Goal: Obtain resource: Download file/media

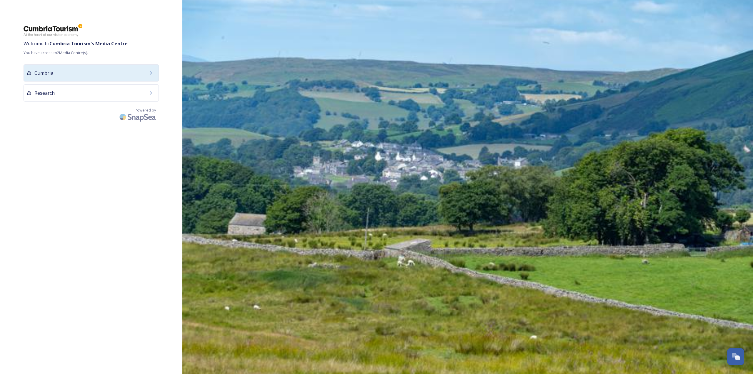
click at [64, 74] on div "Cumbria" at bounding box center [91, 72] width 135 height 17
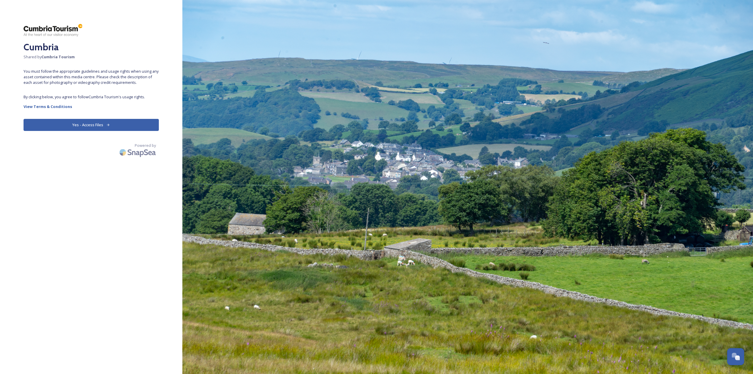
click at [81, 124] on button "Yes - Access Files" at bounding box center [91, 125] width 135 height 12
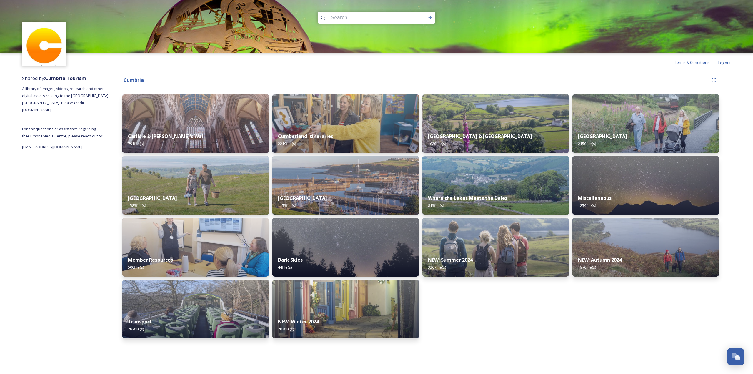
click at [349, 10] on img at bounding box center [376, 26] width 753 height 53
click at [349, 12] on input at bounding box center [368, 17] width 81 height 13
type input "derwentwater"
click at [429, 16] on icon at bounding box center [430, 17] width 5 height 5
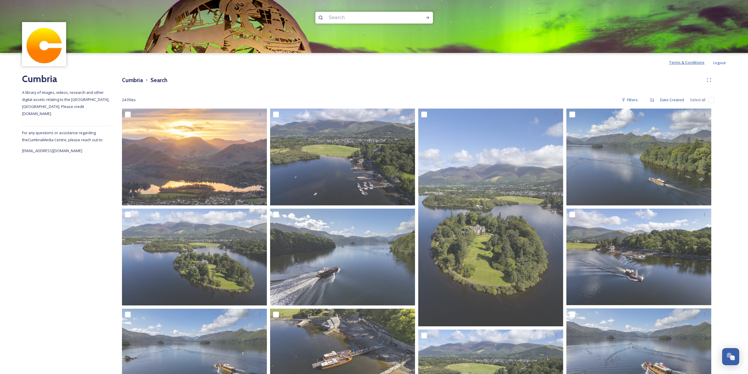
click at [689, 63] on span "Terms & Conditions" at bounding box center [687, 62] width 36 height 5
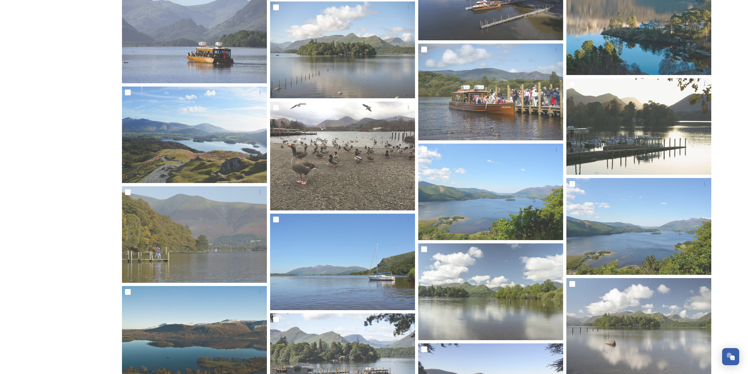
scroll to position [900, 0]
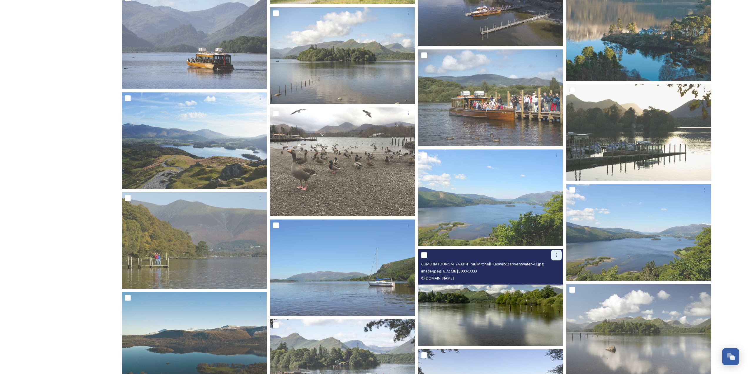
click at [557, 256] on icon at bounding box center [556, 255] width 5 height 5
click at [548, 278] on span "Download" at bounding box center [550, 279] width 18 height 6
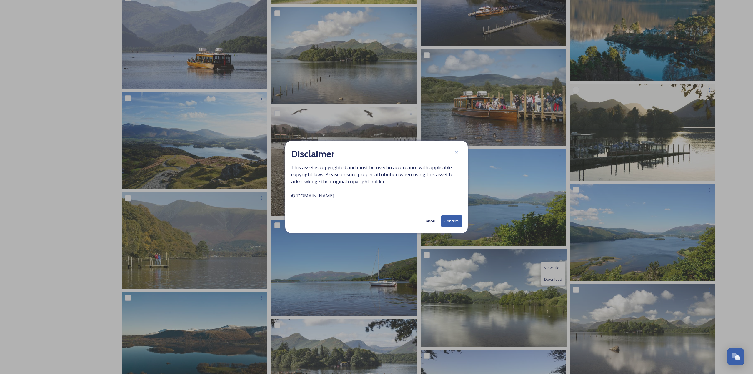
click at [447, 221] on button "Confirm" at bounding box center [451, 221] width 21 height 12
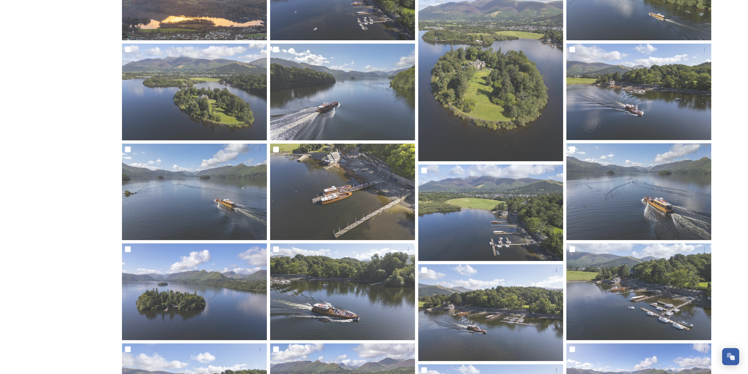
scroll to position [0, 0]
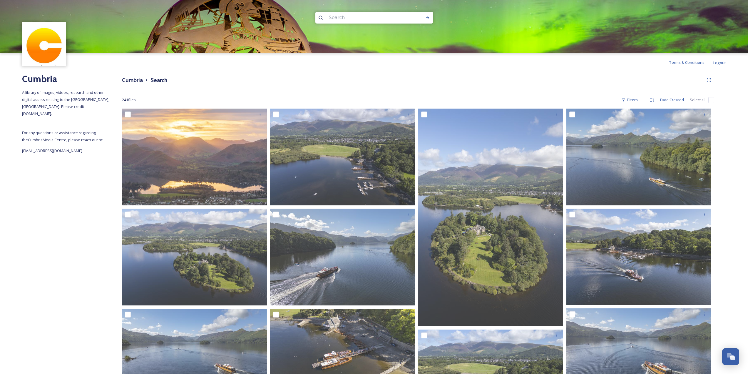
click at [353, 17] on input at bounding box center [366, 17] width 81 height 13
type input "dog"
click at [428, 16] on icon at bounding box center [428, 17] width 5 height 5
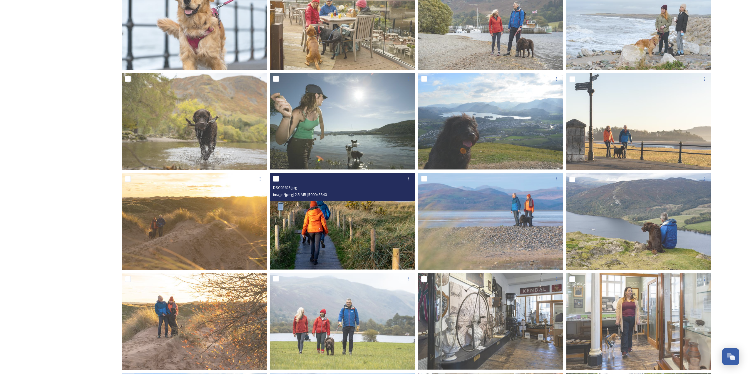
scroll to position [428, 0]
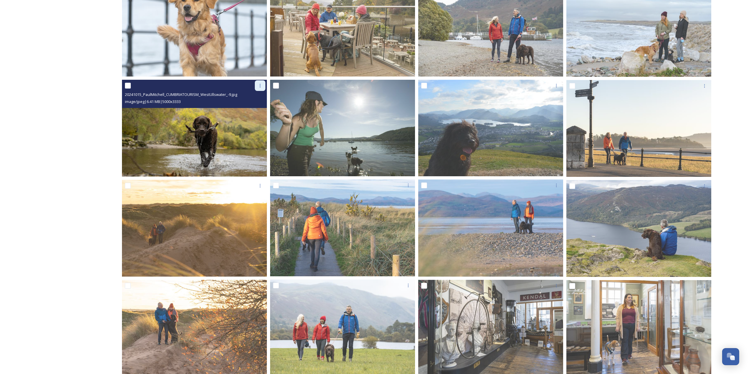
click at [260, 87] on icon at bounding box center [260, 86] width 1 height 4
click at [245, 110] on span "Download" at bounding box center [253, 110] width 18 height 6
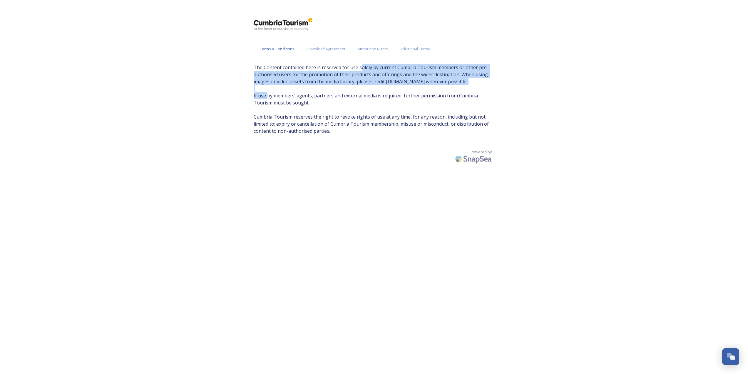
drag, startPoint x: 361, startPoint y: 71, endPoint x: 362, endPoint y: 92, distance: 20.3
click at [362, 92] on span "The Content contained here is reserved for use solely by current Cumbria Touris…" at bounding box center [374, 99] width 241 height 71
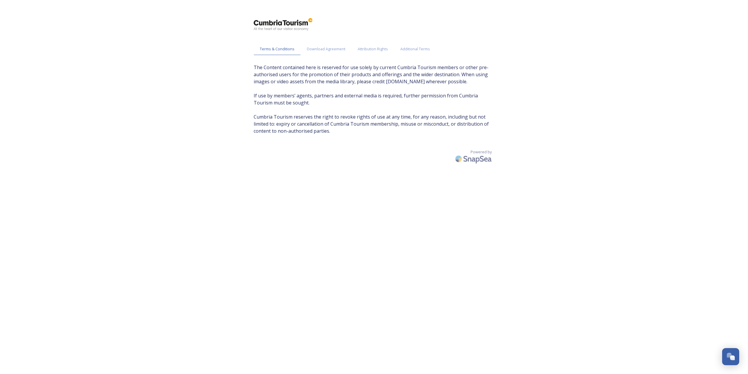
click at [364, 112] on span "The Content contained here is reserved for use solely by current Cumbria Touris…" at bounding box center [374, 99] width 241 height 71
drag, startPoint x: 385, startPoint y: 81, endPoint x: 427, endPoint y: 81, distance: 41.8
click at [427, 81] on span "The Content contained here is reserved for use solely by current Cumbria Touris…" at bounding box center [374, 99] width 241 height 71
copy span "[DOMAIN_NAME]"
click at [324, 49] on span "Download Agreement" at bounding box center [326, 49] width 39 height 6
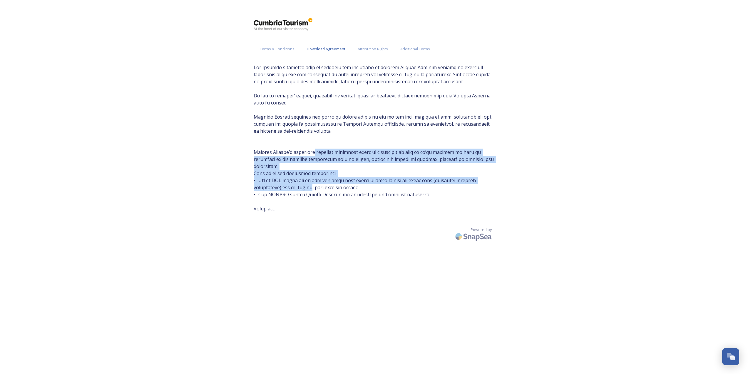
drag, startPoint x: 318, startPoint y: 155, endPoint x: 318, endPoint y: 189, distance: 34.4
click at [318, 189] on span at bounding box center [374, 138] width 241 height 148
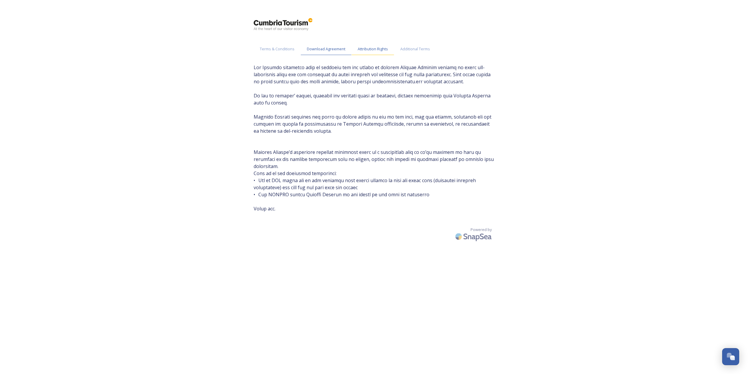
click at [379, 48] on span "Attribution Rights" at bounding box center [373, 49] width 30 height 6
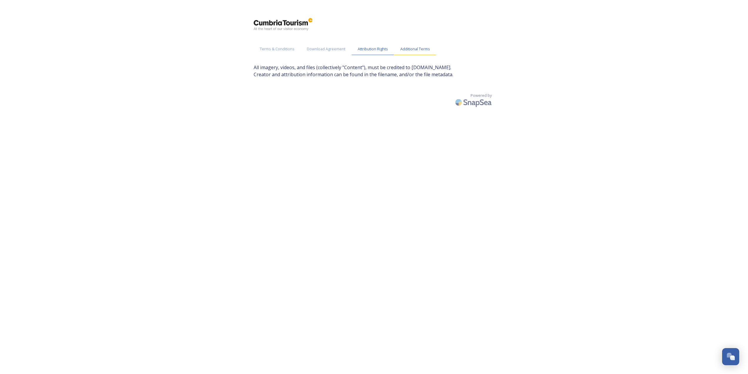
click at [416, 49] on span "Additional Terms" at bounding box center [416, 49] width 30 height 6
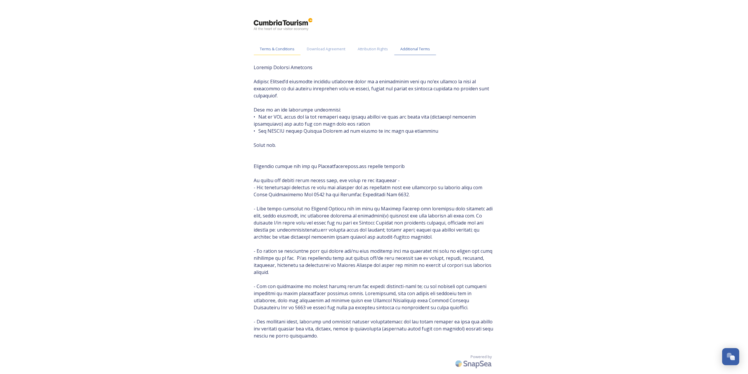
click at [283, 45] on div "Terms & Conditions" at bounding box center [277, 49] width 47 height 12
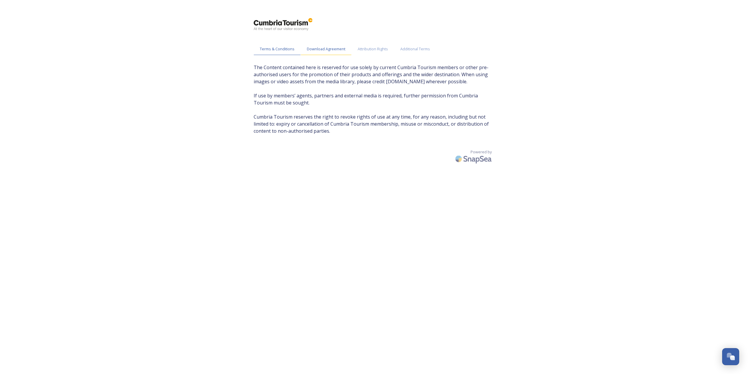
click at [324, 47] on span "Download Agreement" at bounding box center [326, 49] width 39 height 6
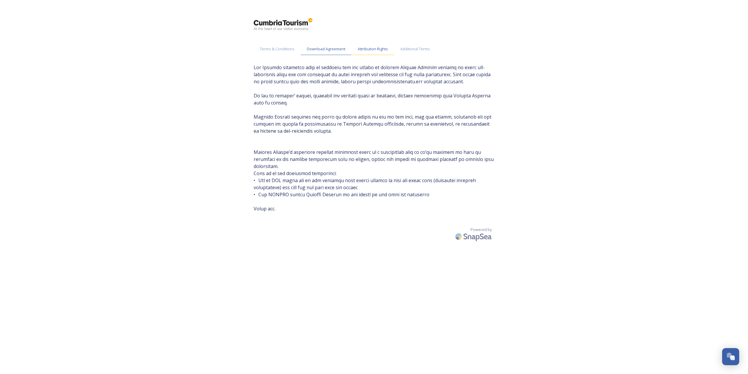
drag, startPoint x: 369, startPoint y: 51, endPoint x: 373, endPoint y: 47, distance: 5.0
click at [369, 50] on span "Attribution Rights" at bounding box center [373, 49] width 30 height 6
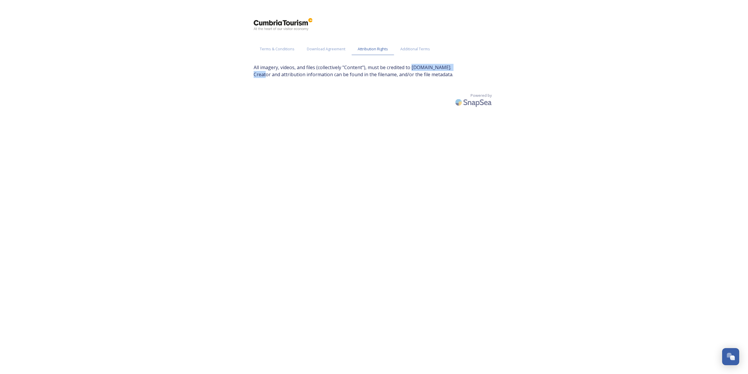
drag, startPoint x: 413, startPoint y: 67, endPoint x: 455, endPoint y: 67, distance: 41.8
click at [455, 67] on span "All imagery, videos, and files (collectively "Content"), must be credited to Vi…" at bounding box center [374, 71] width 241 height 14
copy span "Visitlakedistrict.com"
click at [413, 72] on span "All imagery, videos, and files (collectively "Content"), must be credited to Vi…" at bounding box center [374, 71] width 241 height 14
drag, startPoint x: 413, startPoint y: 68, endPoint x: 456, endPoint y: 66, distance: 43.0
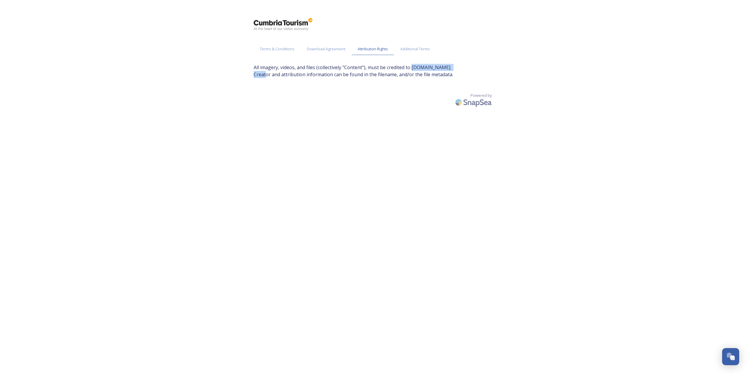
click at [456, 66] on span "All imagery, videos, and files (collectively "Content"), must be credited to Vi…" at bounding box center [374, 71] width 241 height 14
copy span "Visitlakedistrict.com"
